Goal: Check status

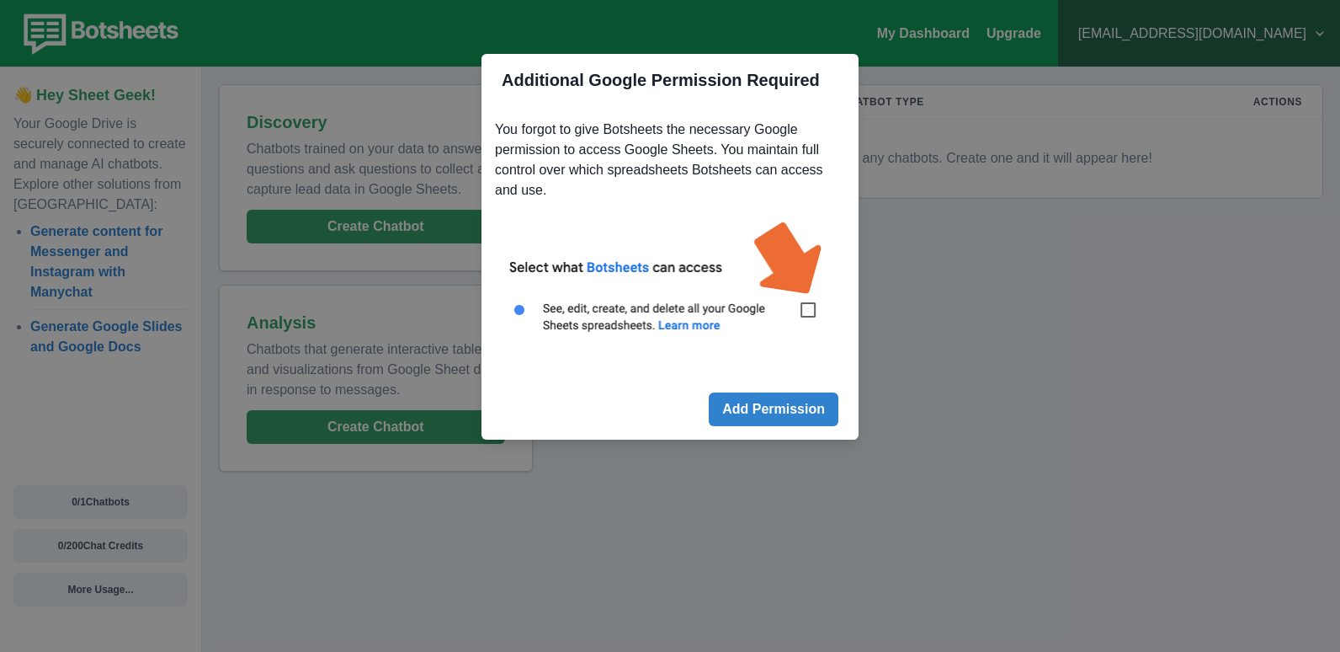
click at [814, 305] on img at bounding box center [670, 286] width 350 height 158
click at [802, 312] on img at bounding box center [670, 286] width 350 height 158
click at [807, 306] on img at bounding box center [670, 286] width 350 height 158
click at [792, 413] on button "Add Permission" at bounding box center [774, 409] width 130 height 34
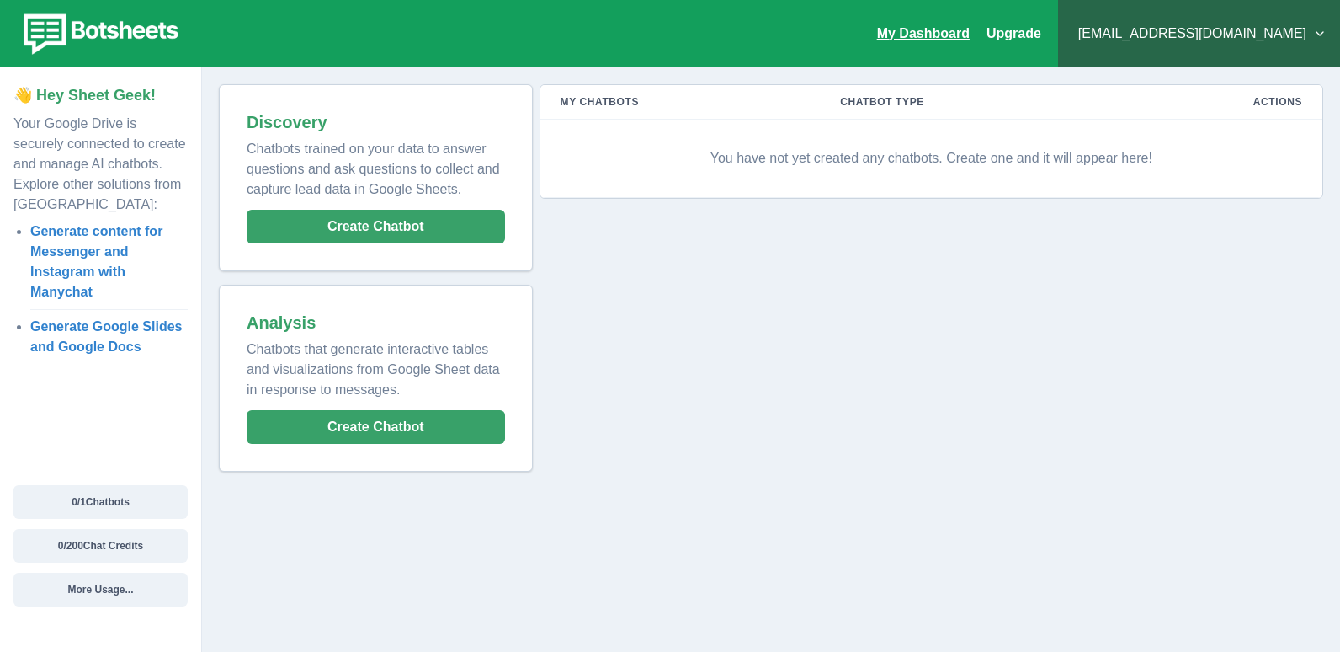
click at [970, 26] on link "My Dashboard" at bounding box center [923, 33] width 93 height 14
